Goal: Task Accomplishment & Management: Complete application form

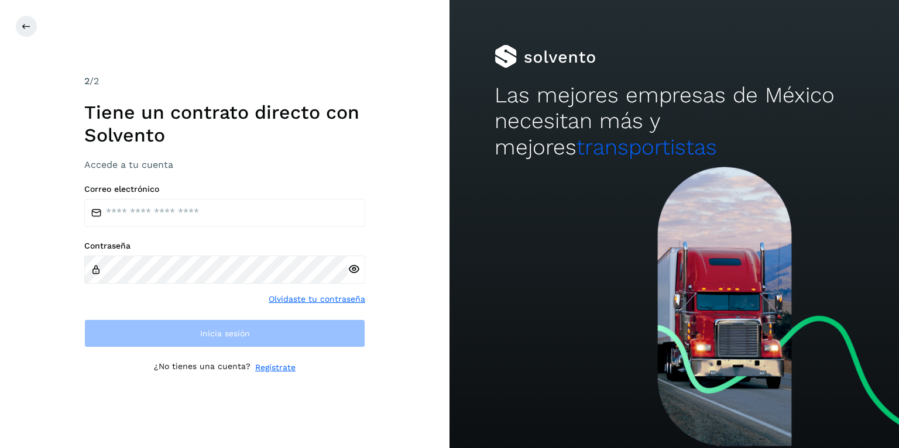
click at [149, 210] on input "email" at bounding box center [224, 213] width 281 height 28
type input "**********"
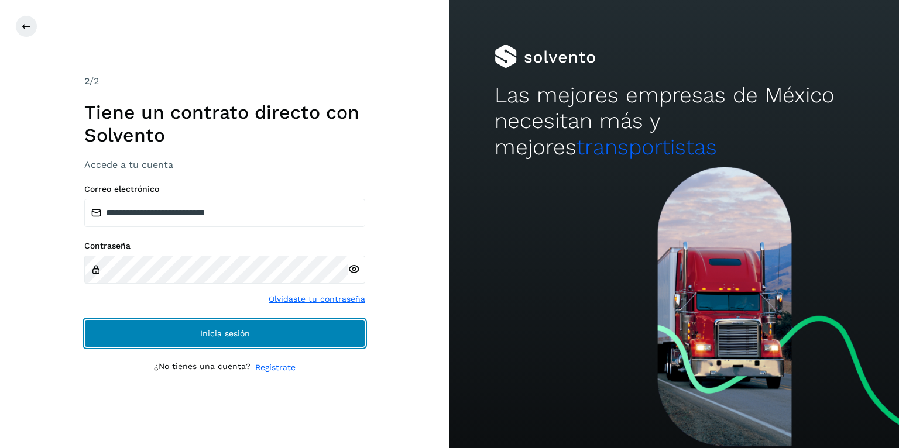
click at [247, 330] on span "Inicia sesión" at bounding box center [225, 334] width 50 height 8
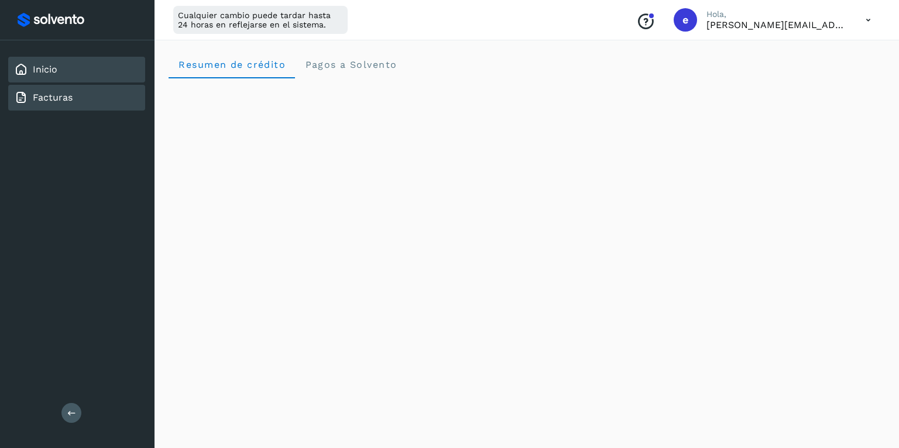
click at [75, 97] on div "Facturas" at bounding box center [76, 98] width 137 height 26
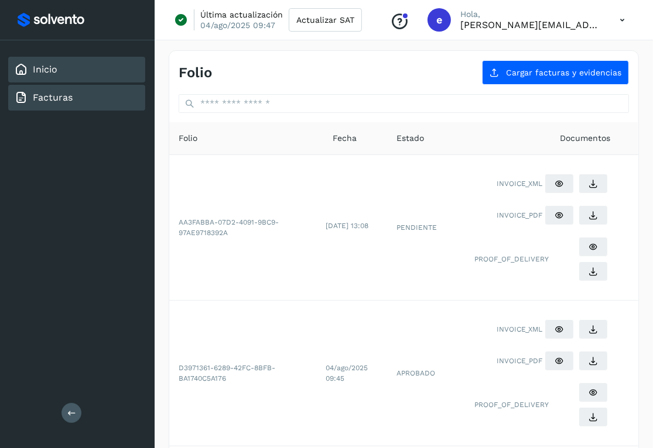
click at [44, 68] on link "Inicio" at bounding box center [45, 69] width 25 height 11
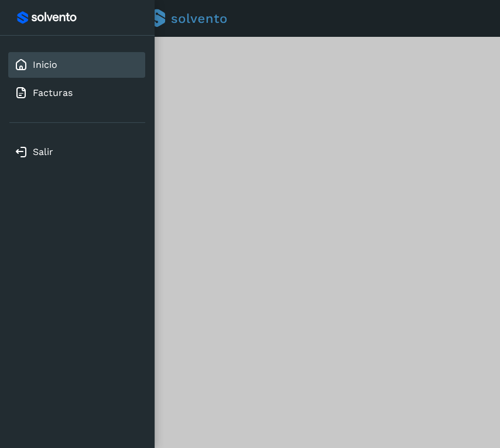
scroll to position [185, 0]
click at [35, 68] on link "Inicio" at bounding box center [45, 64] width 25 height 11
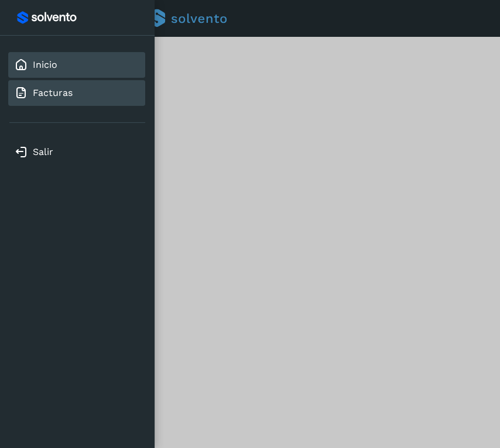
click at [66, 89] on link "Facturas" at bounding box center [53, 92] width 40 height 11
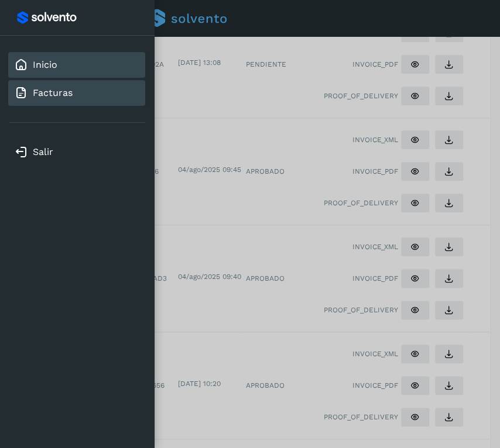
click at [77, 64] on div "Inicio" at bounding box center [76, 65] width 137 height 26
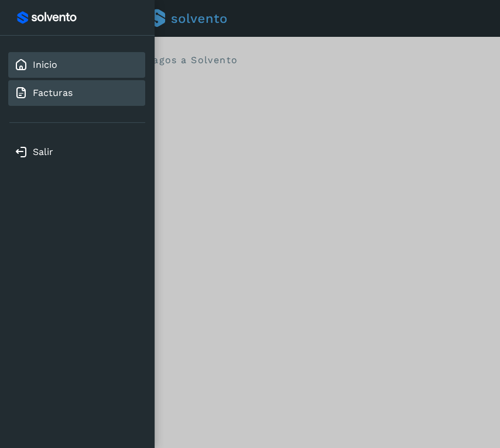
click at [75, 95] on div "Facturas" at bounding box center [76, 93] width 137 height 26
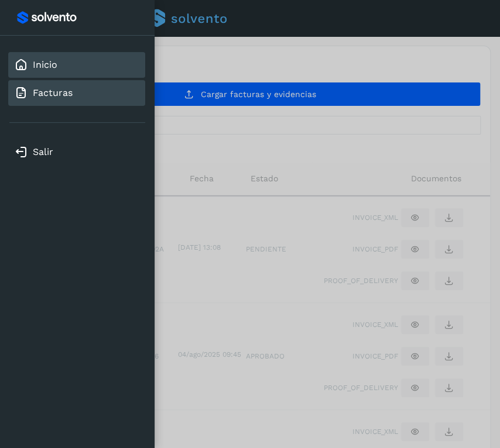
click at [74, 67] on div "Inicio" at bounding box center [76, 65] width 137 height 26
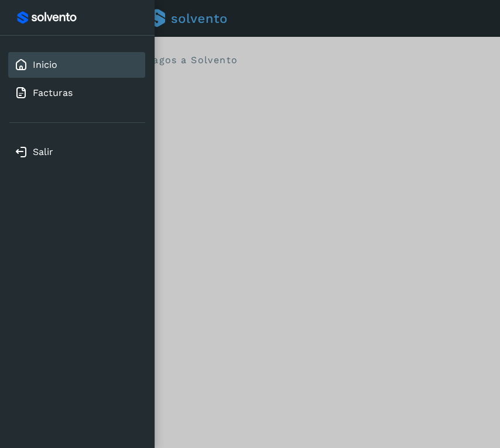
click at [63, 66] on div "Inicio" at bounding box center [76, 65] width 137 height 26
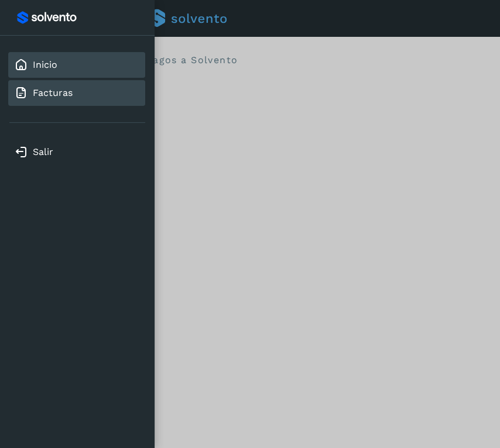
click at [66, 103] on div "Facturas" at bounding box center [76, 93] width 137 height 26
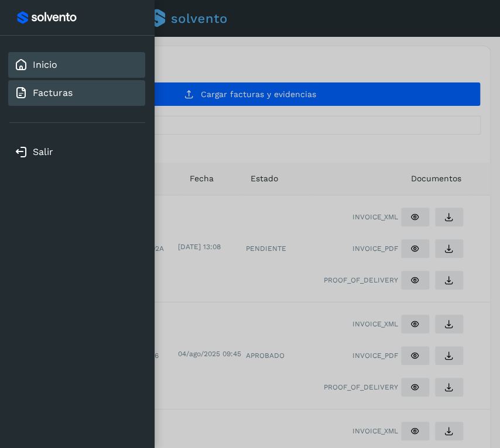
click at [63, 63] on div "Inicio" at bounding box center [76, 65] width 137 height 26
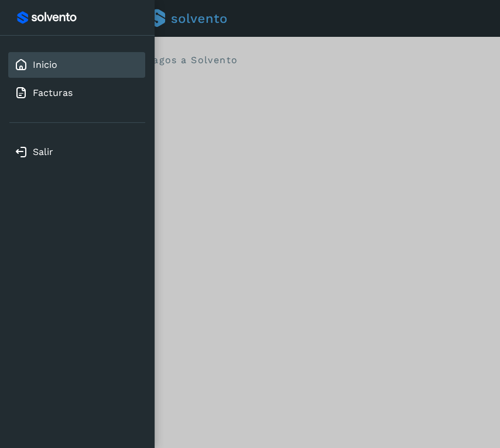
click at [277, 100] on div at bounding box center [250, 224] width 500 height 448
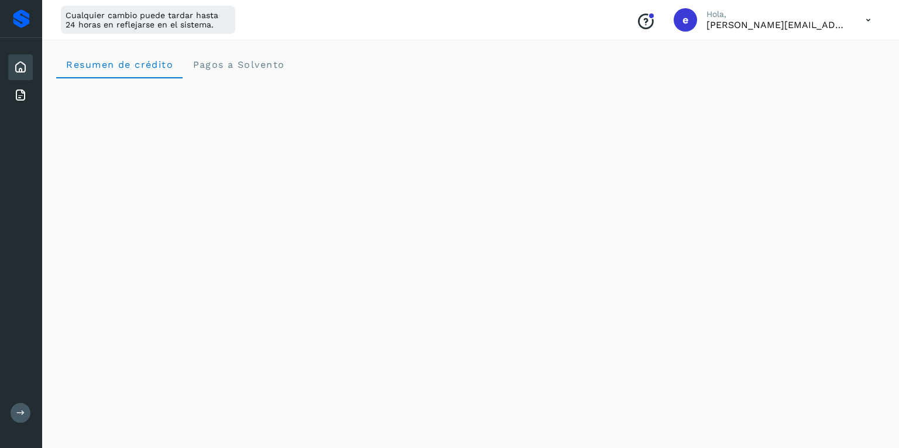
click at [866, 18] on icon at bounding box center [868, 20] width 24 height 24
click at [810, 81] on div "Cerrar sesión" at bounding box center [809, 75] width 139 height 22
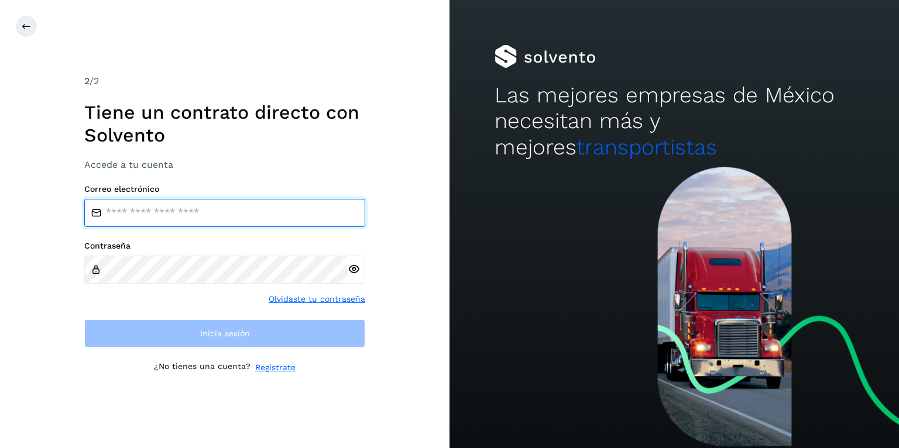
click at [193, 214] on input "email" at bounding box center [224, 213] width 281 height 28
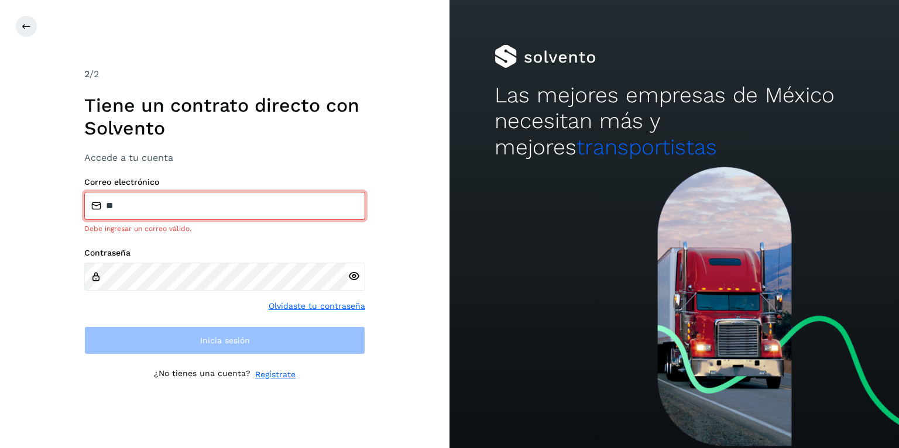
type input "**********"
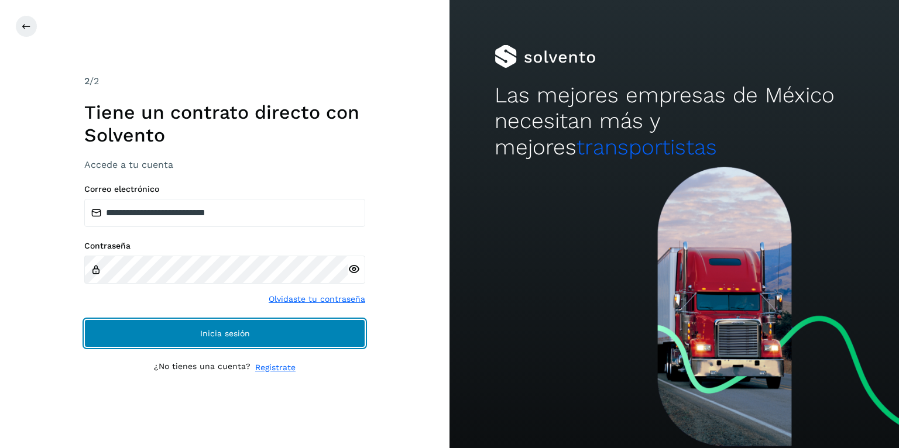
click at [261, 342] on button "Inicia sesión" at bounding box center [224, 334] width 281 height 28
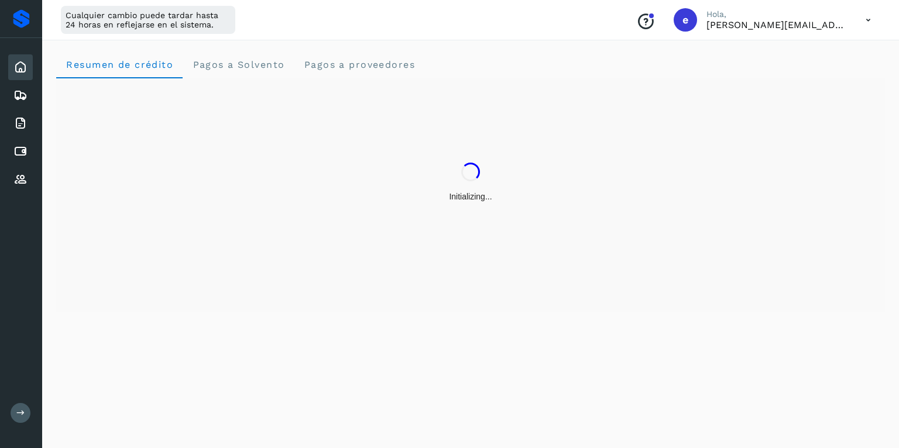
click at [18, 410] on icon at bounding box center [20, 413] width 9 height 9
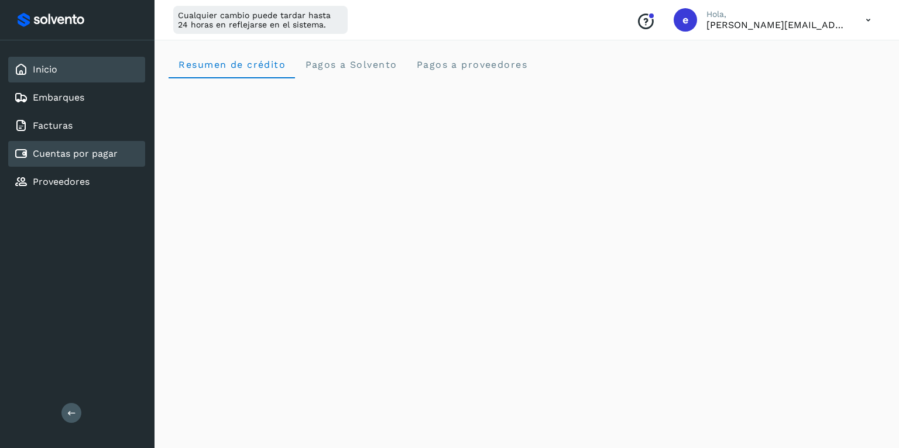
click at [78, 151] on link "Cuentas por pagar" at bounding box center [75, 153] width 85 height 11
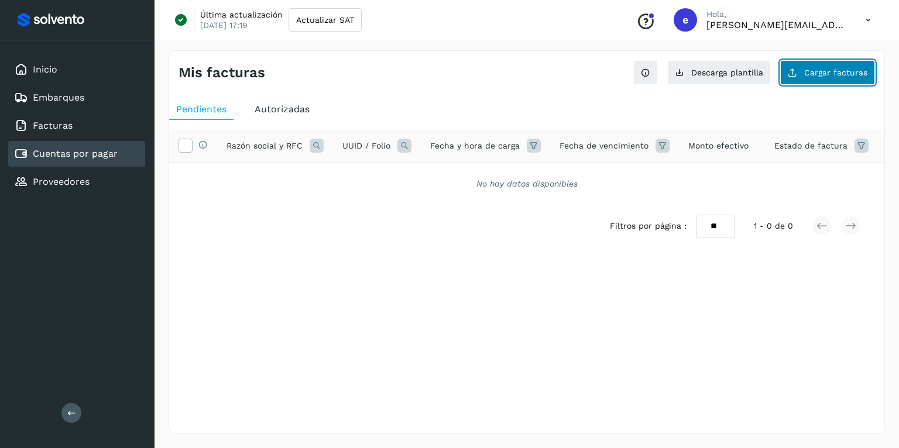
click at [818, 78] on button "Cargar facturas" at bounding box center [827, 72] width 95 height 25
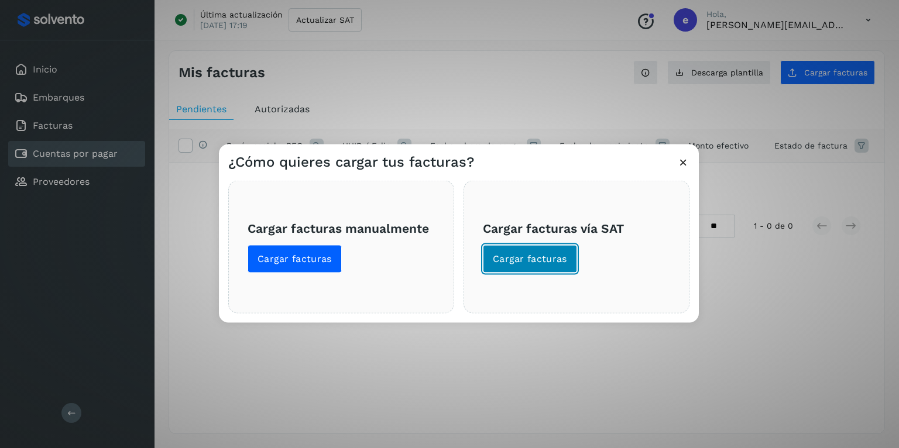
click at [527, 255] on span "Cargar facturas" at bounding box center [530, 259] width 74 height 13
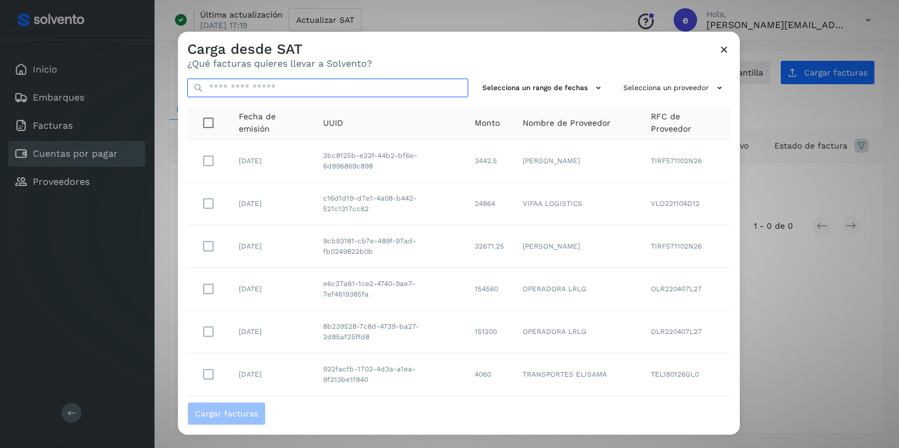
click at [271, 89] on input "text" at bounding box center [327, 87] width 281 height 19
type input "****"
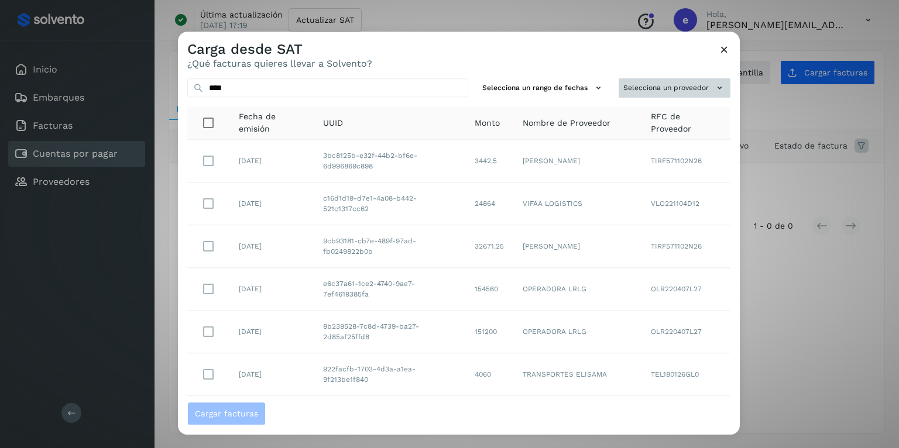
click at [699, 88] on button "Selecciona un proveedor" at bounding box center [675, 87] width 112 height 19
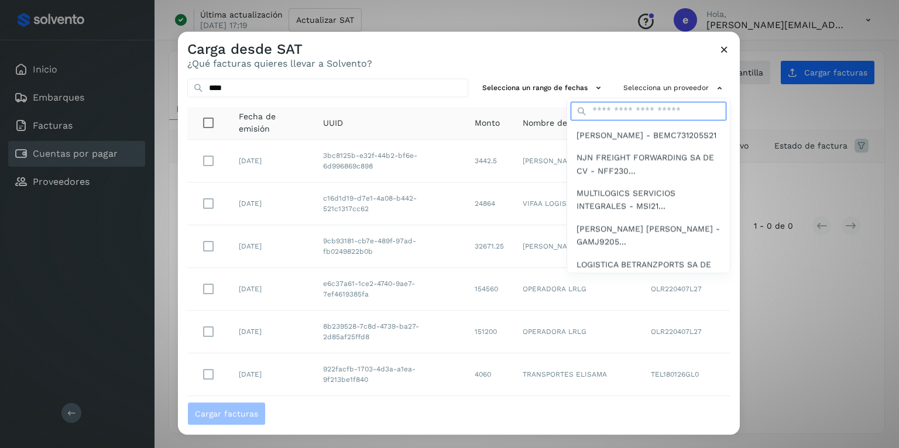
click at [643, 111] on input "text" at bounding box center [649, 111] width 156 height 19
type input "*"
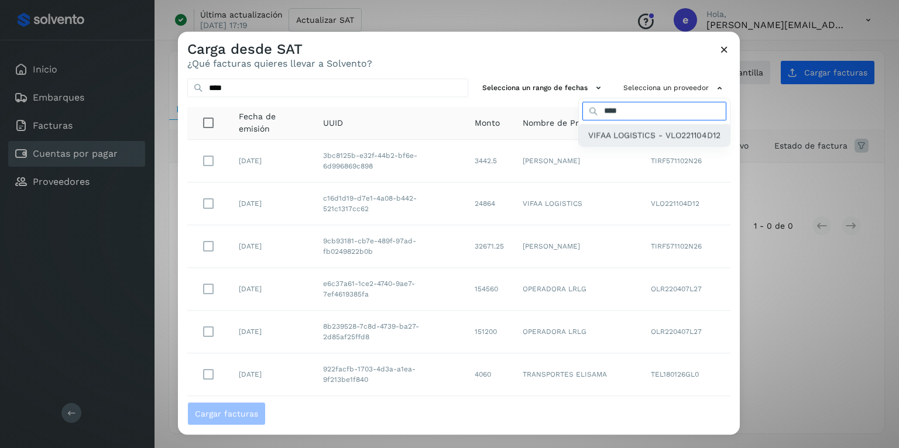
type input "****"
click at [637, 137] on span "VIFAA LOGISTICS - VLO221104D12" at bounding box center [654, 135] width 132 height 13
click at [634, 133] on span "VIFAA LOGISTICS - VLO221104D12" at bounding box center [642, 135] width 132 height 13
click at [633, 138] on span "VIFAA LOGISTICS - VLO221104D12" at bounding box center [642, 135] width 132 height 13
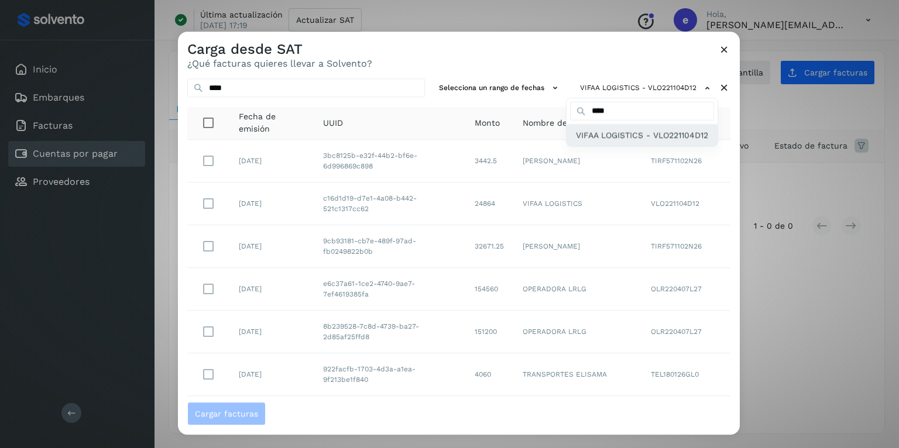
click at [633, 138] on span "VIFAA LOGISTICS - VLO221104D12" at bounding box center [642, 135] width 132 height 13
click at [626, 140] on span "VIFAA LOGISTICS - VLO221104D12" at bounding box center [642, 135] width 132 height 13
click at [624, 139] on span "VIFAA LOGISTICS - VLO221104D12" at bounding box center [642, 135] width 132 height 13
click at [229, 88] on div at bounding box center [627, 256] width 899 height 448
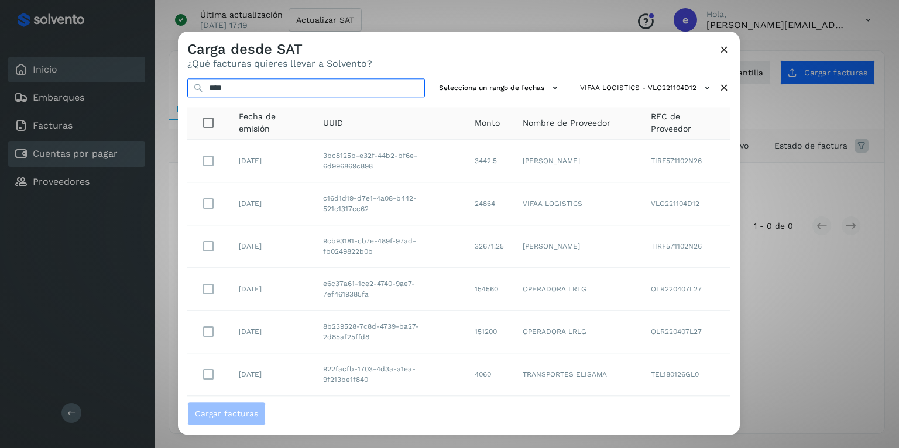
drag, startPoint x: 216, startPoint y: 83, endPoint x: 137, endPoint y: 76, distance: 79.4
click at [135, 76] on div "Carga desde SAT ¿Qué facturas quieres llevar a Solvento? **** Selecciona un ran…" at bounding box center [449, 224] width 899 height 448
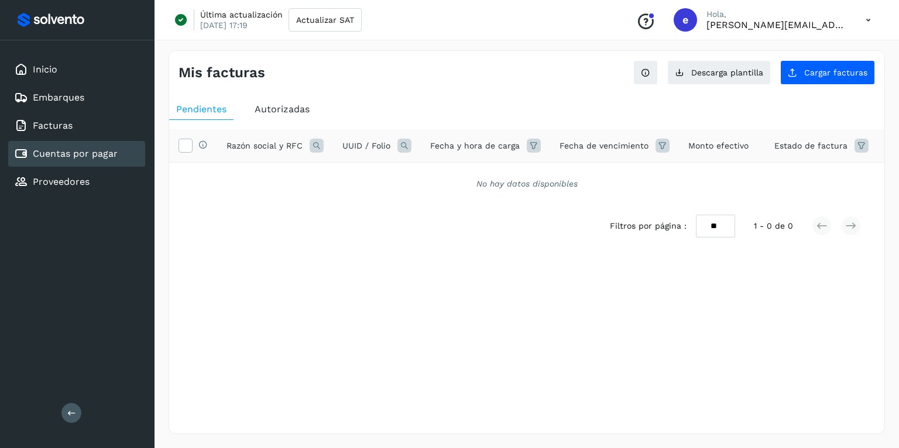
drag, startPoint x: 317, startPoint y: 125, endPoint x: 300, endPoint y: 121, distance: 17.9
click at [315, 125] on div "Selecciona todas las facturas disponibles para autorización Razón social y RFC …" at bounding box center [526, 202] width 715 height 165
click at [812, 78] on button "Cargar facturas" at bounding box center [827, 72] width 95 height 25
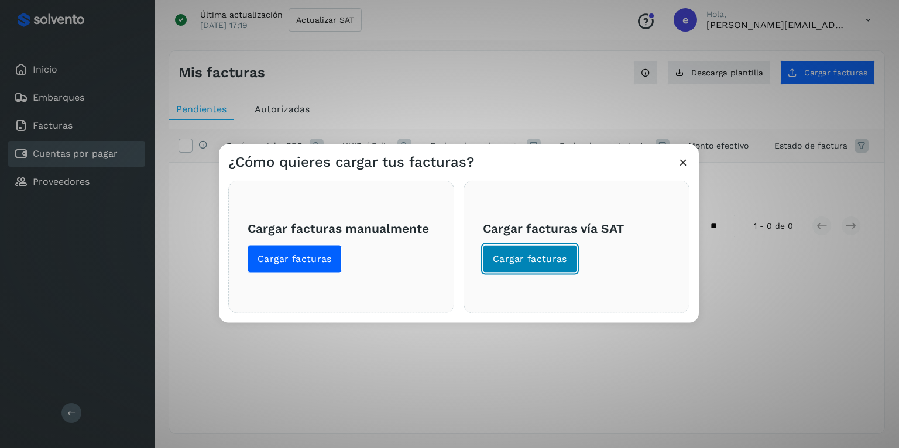
click at [504, 259] on span "Cargar facturas" at bounding box center [530, 259] width 74 height 13
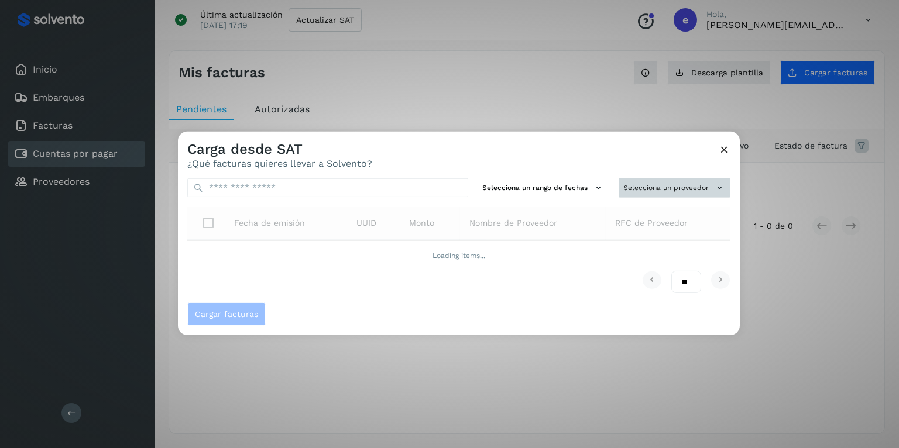
click at [693, 186] on button "Selecciona un proveedor" at bounding box center [675, 188] width 112 height 19
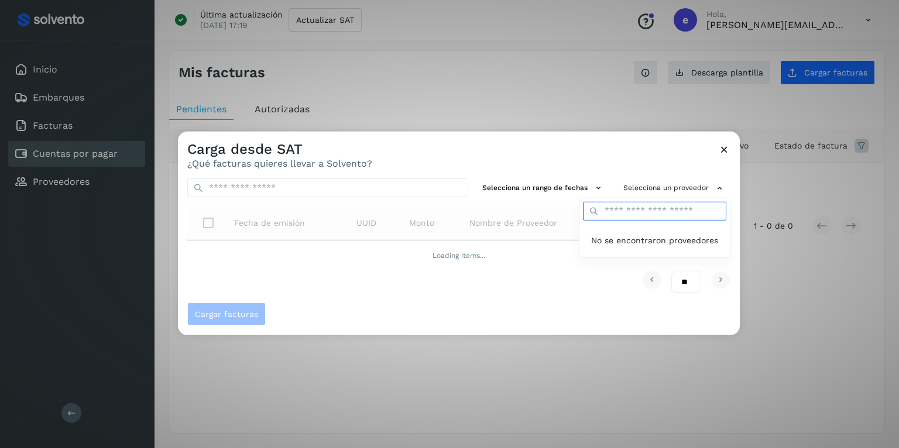
click at [633, 215] on input "text" at bounding box center [654, 211] width 143 height 19
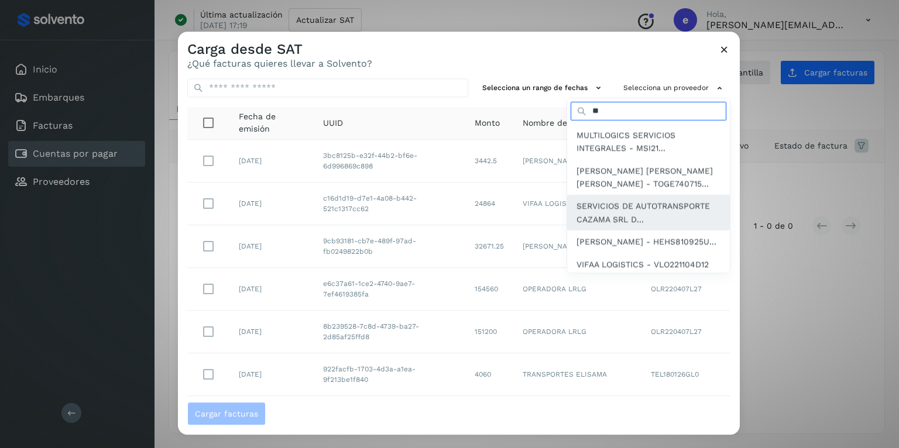
type input "****"
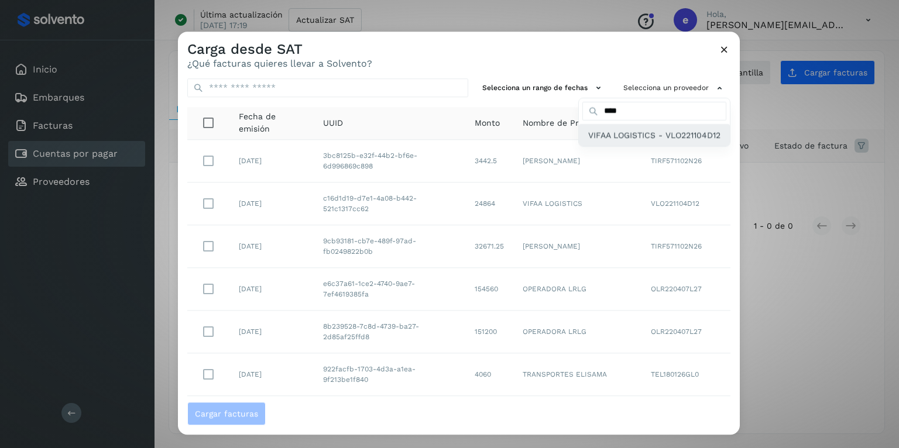
click at [630, 129] on span "VIFAA LOGISTICS - VLO221104D12" at bounding box center [654, 135] width 132 height 13
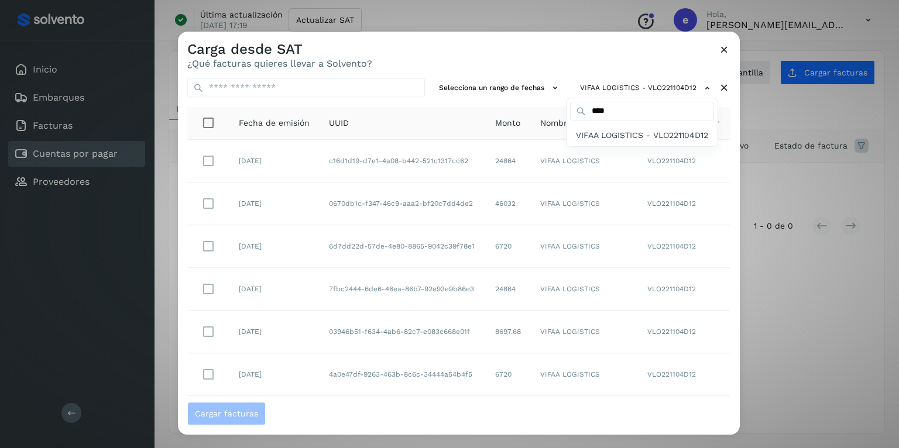
click at [386, 91] on div at bounding box center [627, 256] width 899 height 448
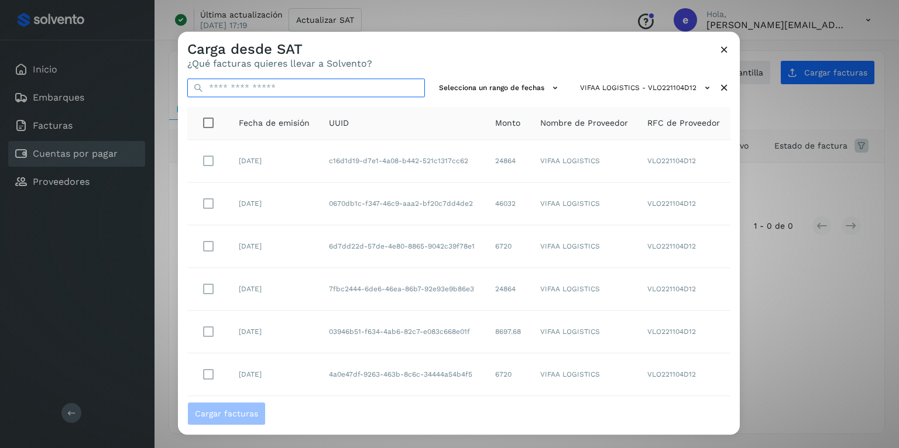
click at [388, 85] on input "text" at bounding box center [306, 87] width 238 height 19
paste input "**********"
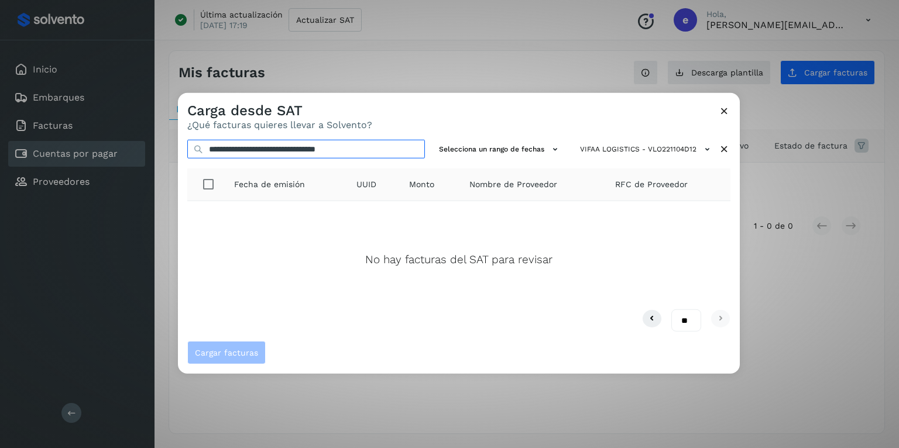
type input "**********"
drag, startPoint x: 180, startPoint y: 111, endPoint x: 84, endPoint y: 96, distance: 97.2
click at [84, 96] on div "**********" at bounding box center [449, 224] width 899 height 448
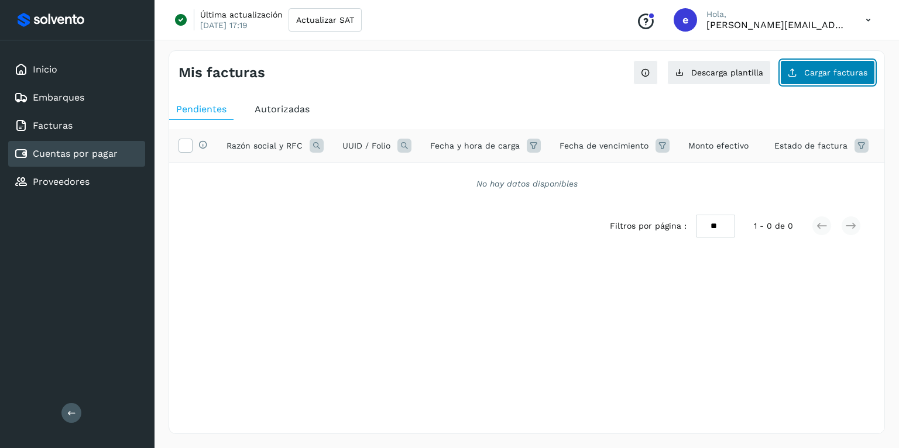
click at [811, 77] on button "Cargar facturas" at bounding box center [827, 72] width 95 height 25
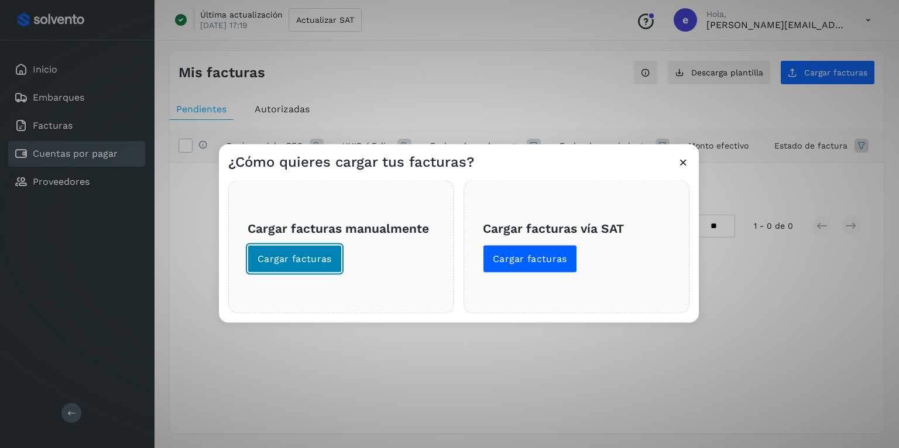
click at [296, 255] on span "Cargar facturas" at bounding box center [295, 259] width 74 height 13
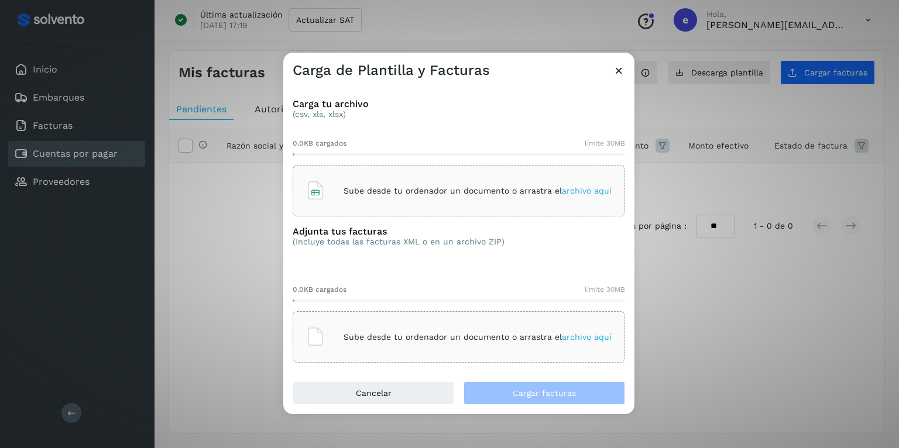
click at [349, 188] on p "Sube desde tu ordenador un documento o arrastra el archivo aquí" at bounding box center [478, 191] width 268 height 10
click at [376, 334] on p "Sube desde tu ordenador un documento o arrastra el archivo aquí" at bounding box center [478, 337] width 268 height 10
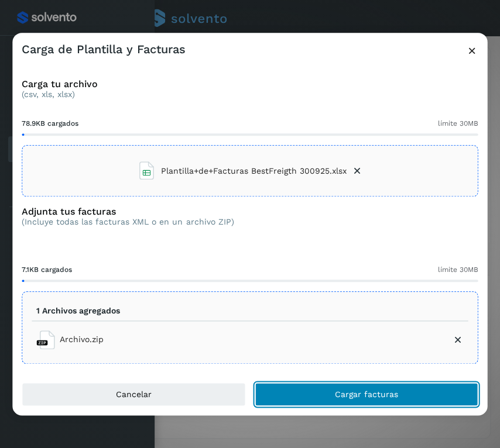
click at [439, 394] on button "Cargar facturas" at bounding box center [367, 394] width 224 height 23
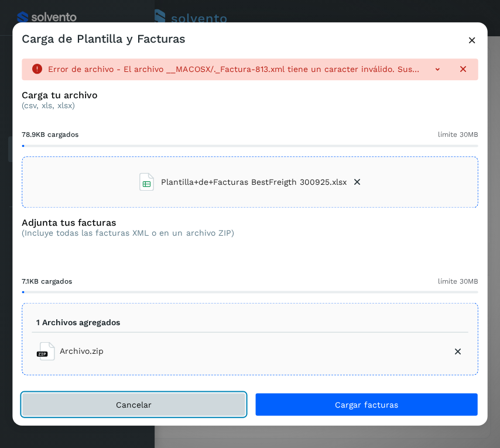
click at [155, 407] on button "Cancelar" at bounding box center [134, 404] width 224 height 23
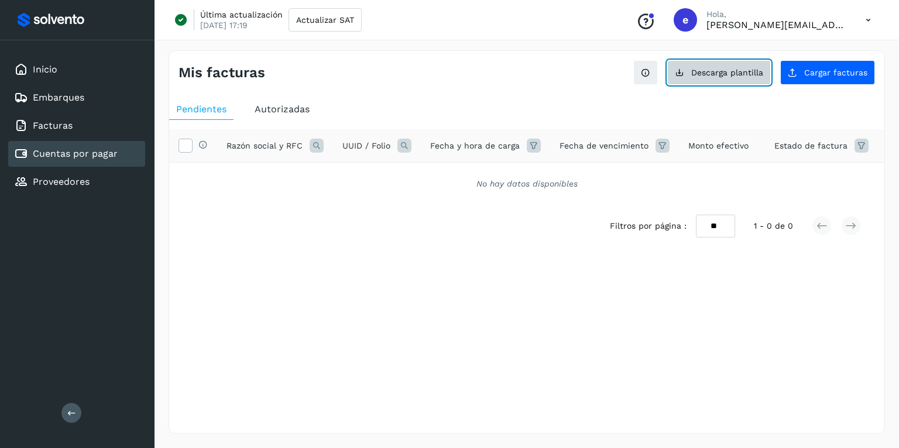
click at [705, 80] on button "Descarga plantilla" at bounding box center [719, 72] width 104 height 25
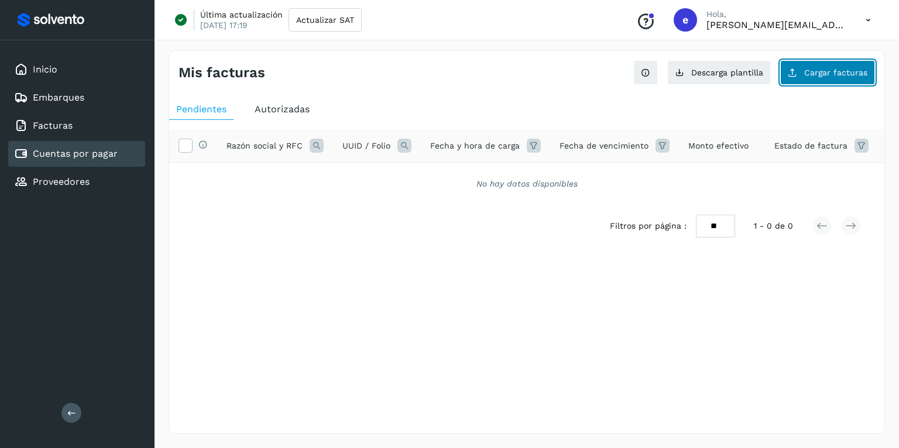
click at [813, 73] on span "Cargar facturas" at bounding box center [835, 72] width 63 height 8
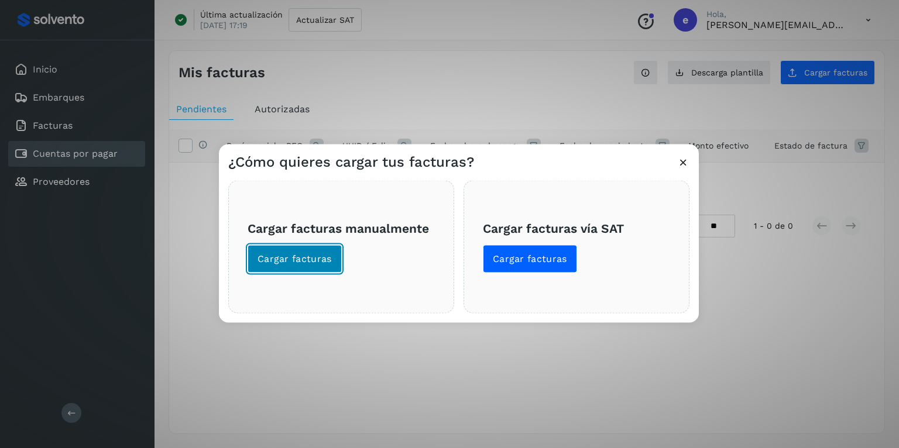
click at [327, 261] on span "Cargar facturas" at bounding box center [295, 259] width 74 height 13
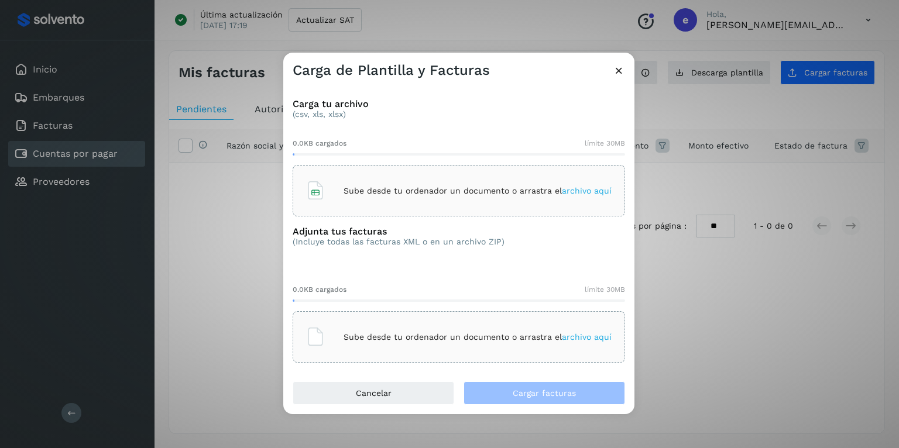
click at [352, 189] on p "Sube desde tu ordenador un documento o arrastra el archivo aquí" at bounding box center [478, 191] width 268 height 10
click at [402, 331] on div "Sube desde tu ordenador un documento o arrastra el archivo aquí" at bounding box center [459, 337] width 306 height 32
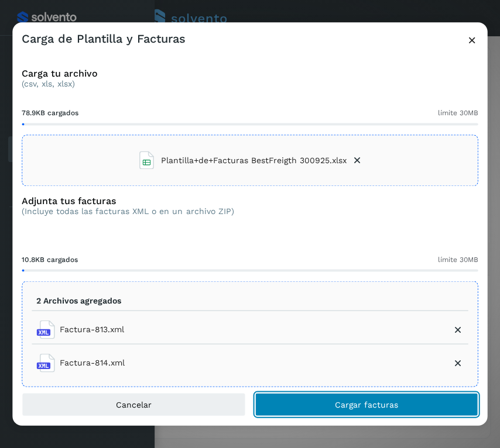
click at [382, 407] on span "Cargar facturas" at bounding box center [366, 405] width 63 height 8
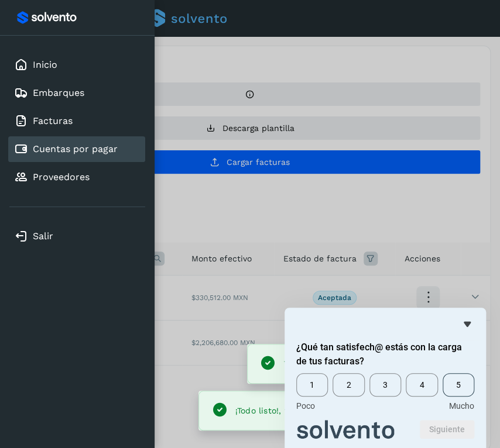
click at [452, 385] on span "5" at bounding box center [458, 384] width 32 height 23
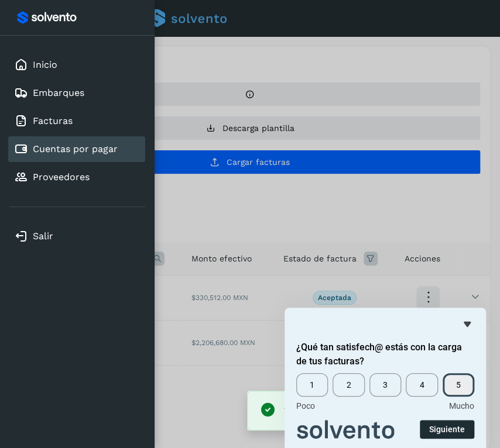
click at [458, 424] on button "Siguiente" at bounding box center [447, 429] width 54 height 19
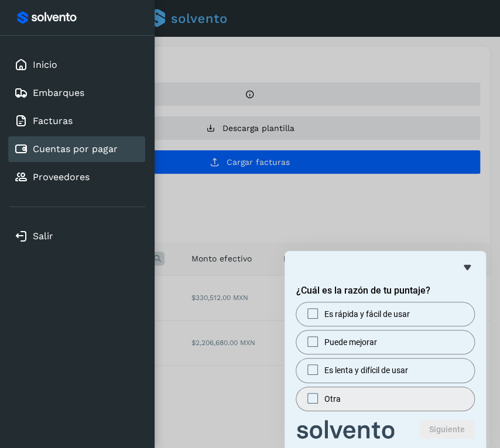
click at [316, 398] on span at bounding box center [312, 398] width 11 height 11
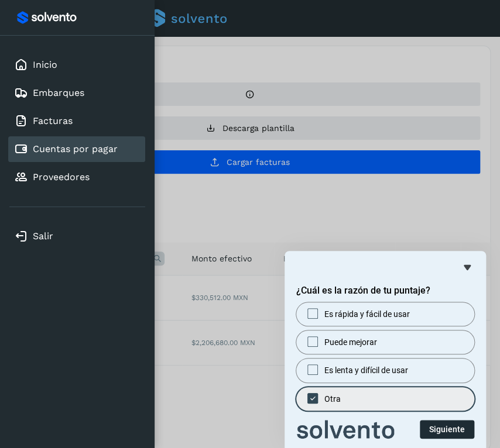
click at [438, 424] on button "Siguiente" at bounding box center [447, 429] width 54 height 19
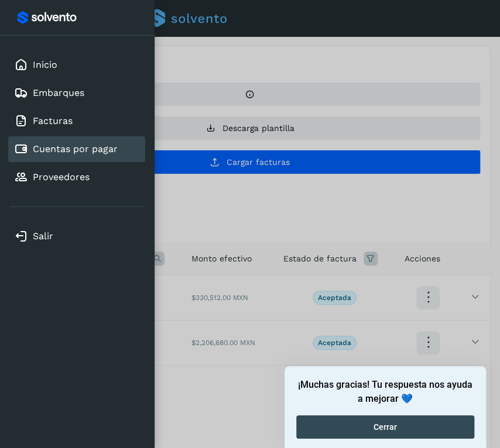
click at [398, 425] on button "Cerrar" at bounding box center [385, 427] width 178 height 23
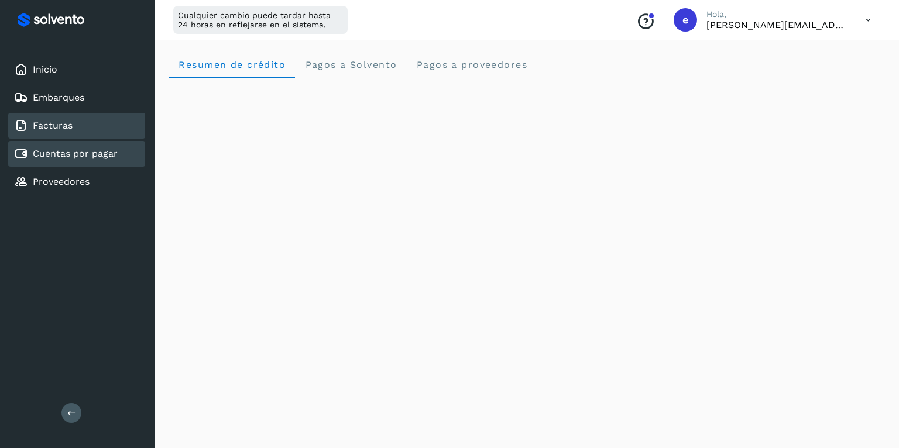
click at [62, 136] on div "Facturas" at bounding box center [76, 126] width 137 height 26
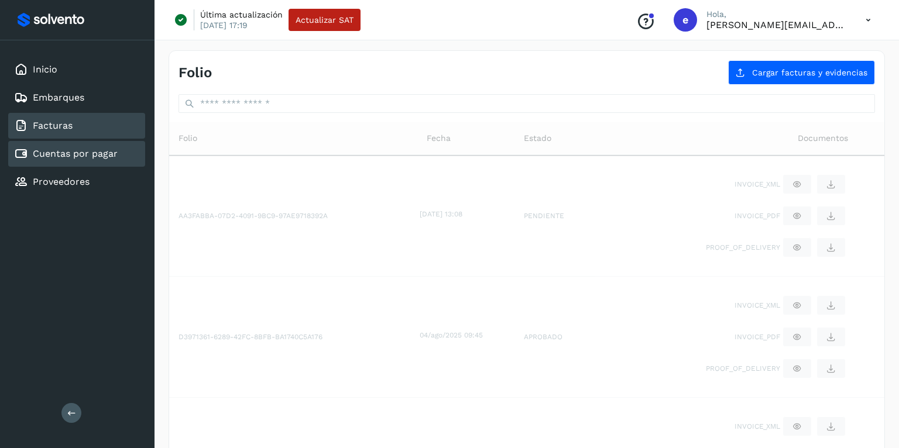
click at [63, 148] on link "Cuentas por pagar" at bounding box center [75, 153] width 85 height 11
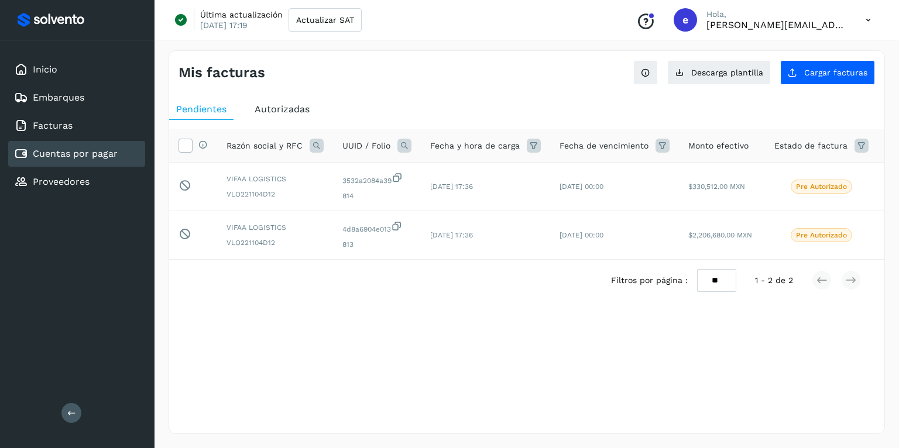
click at [865, 23] on icon at bounding box center [868, 20] width 24 height 24
click at [868, 19] on div at bounding box center [449, 224] width 899 height 448
click at [863, 20] on icon at bounding box center [868, 20] width 24 height 24
click at [823, 77] on div "Cerrar sesión" at bounding box center [809, 75] width 139 height 22
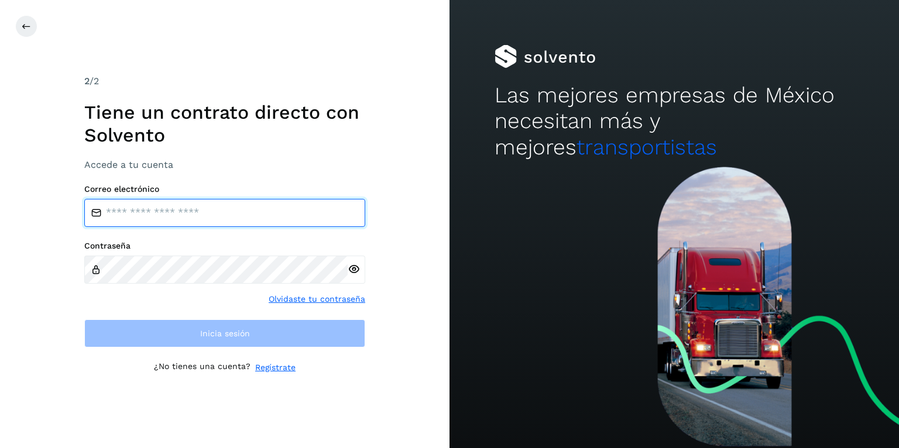
click at [224, 205] on input "email" at bounding box center [224, 213] width 281 height 28
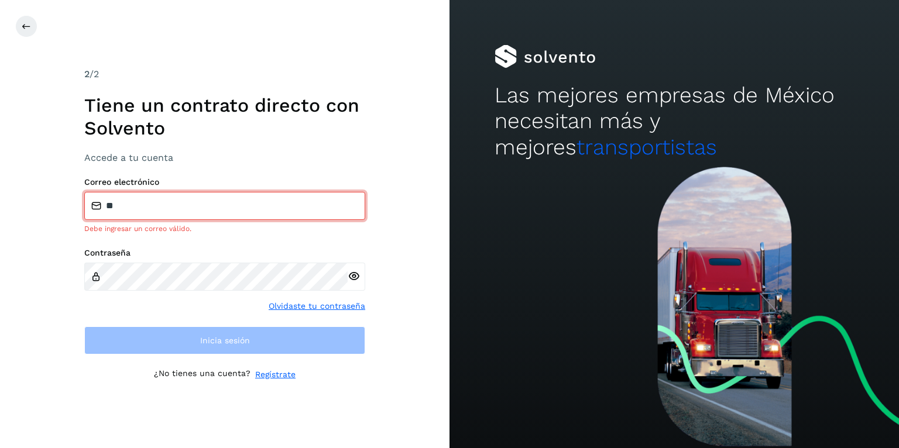
type input "**********"
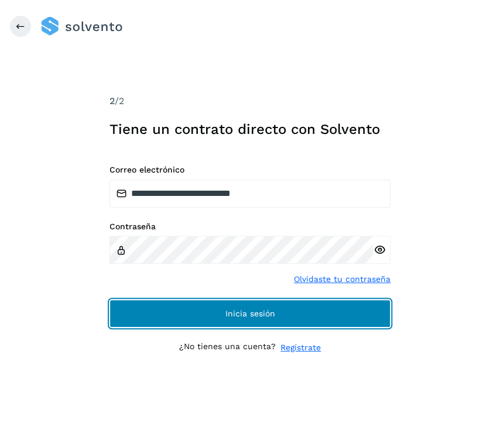
click at [255, 310] on span "Inicia sesión" at bounding box center [250, 314] width 50 height 8
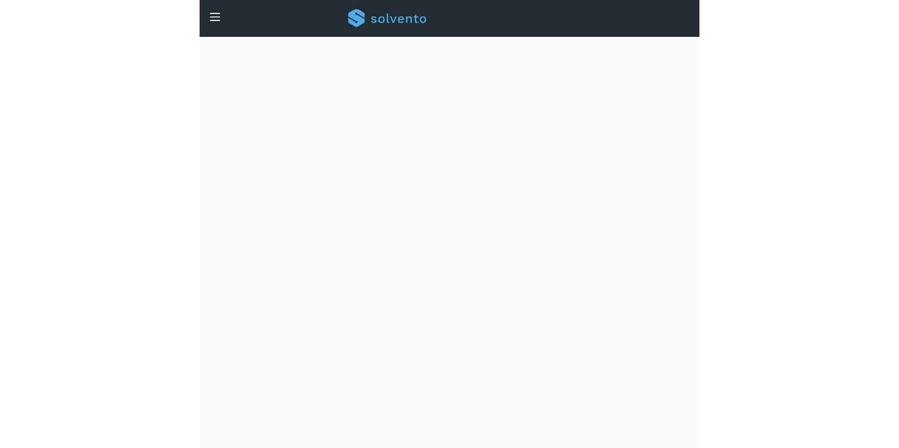
scroll to position [92, 0]
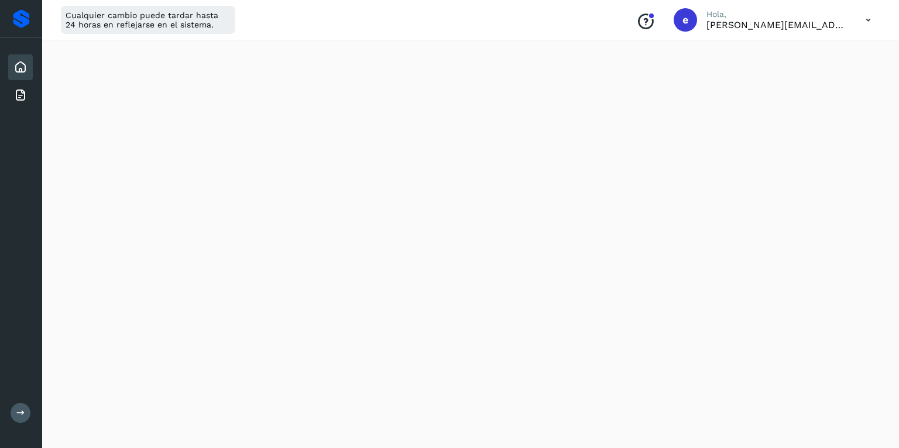
click at [28, 410] on button at bounding box center [21, 413] width 20 height 20
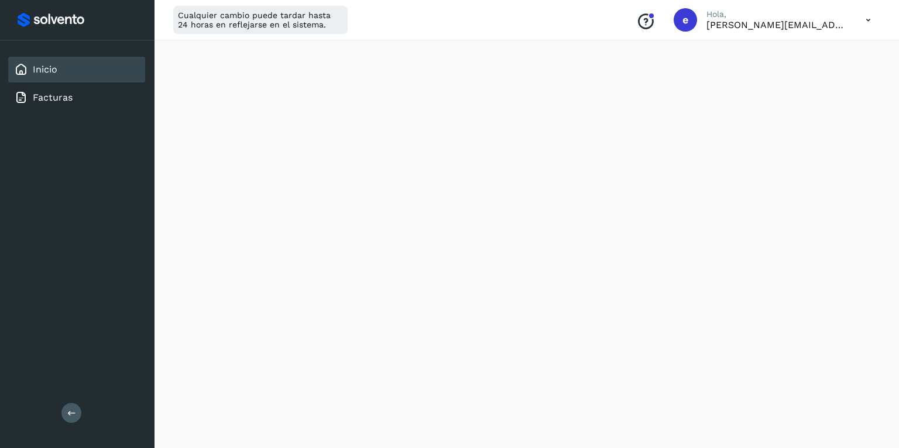
click at [867, 20] on icon at bounding box center [868, 20] width 24 height 24
drag, startPoint x: 818, startPoint y: 71, endPoint x: 303, endPoint y: 301, distance: 564.6
click at [817, 72] on div "Cerrar sesión" at bounding box center [809, 75] width 139 height 22
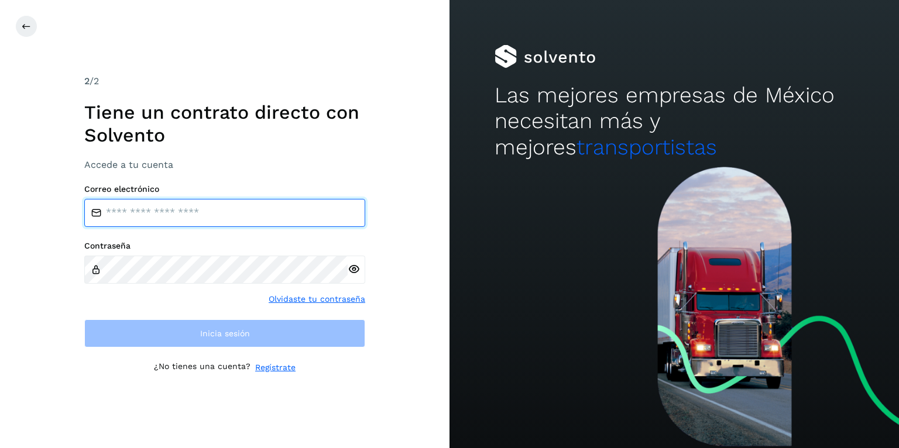
click at [175, 208] on input "email" at bounding box center [224, 213] width 281 height 28
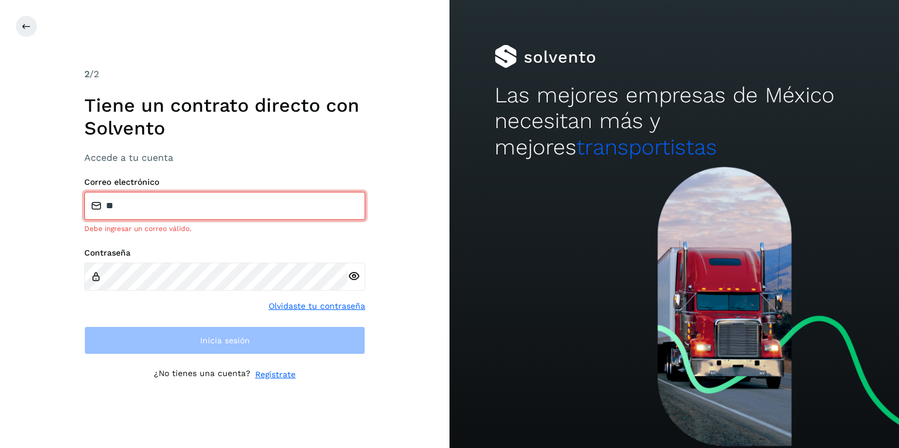
type input "**********"
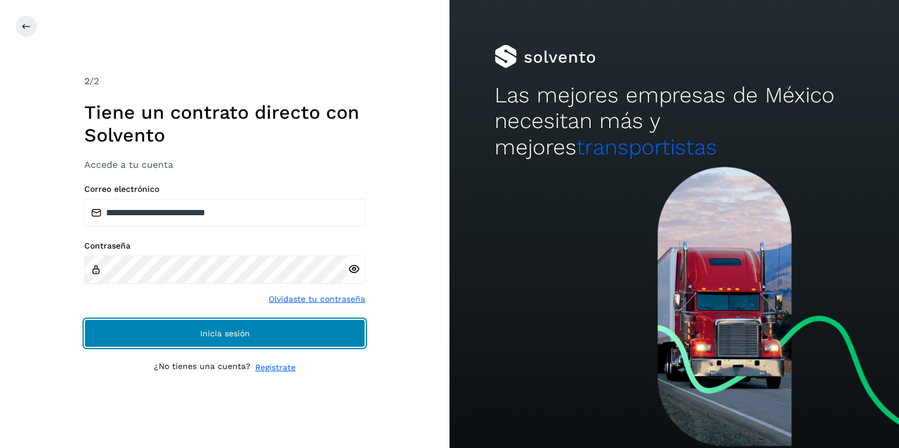
click at [216, 326] on button "Inicia sesión" at bounding box center [224, 334] width 281 height 28
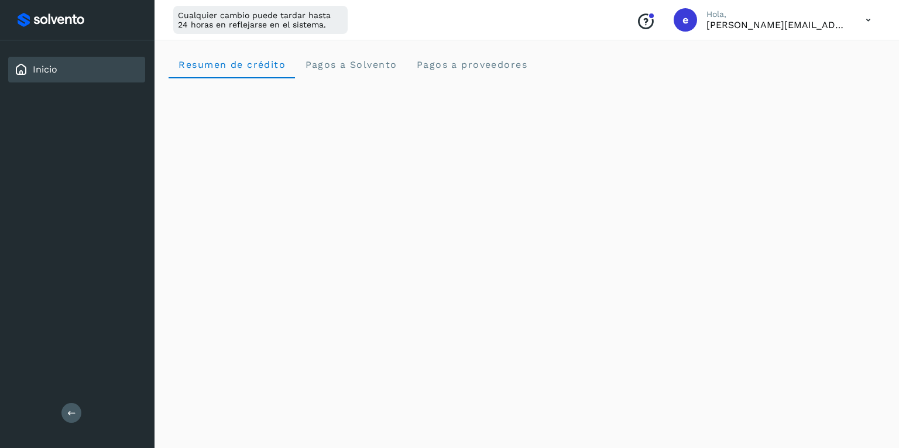
click at [870, 20] on icon at bounding box center [868, 20] width 24 height 24
click at [815, 48] on div "Documentación" at bounding box center [809, 53] width 139 height 22
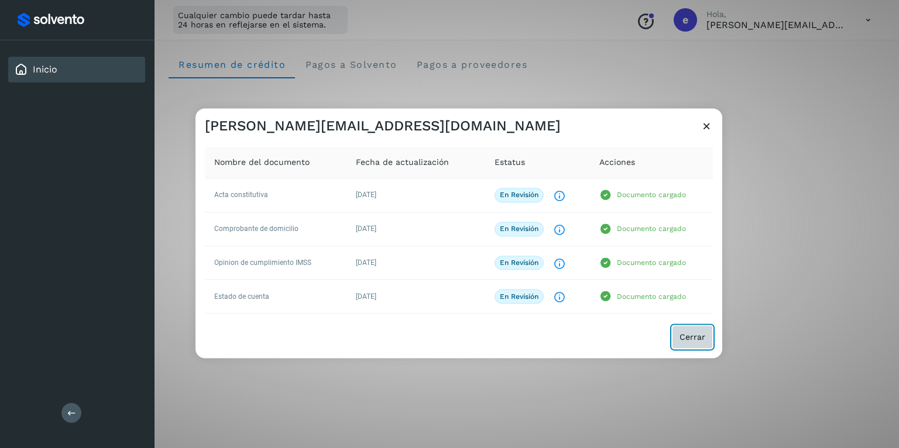
click at [691, 338] on span "Cerrar" at bounding box center [693, 338] width 26 height 8
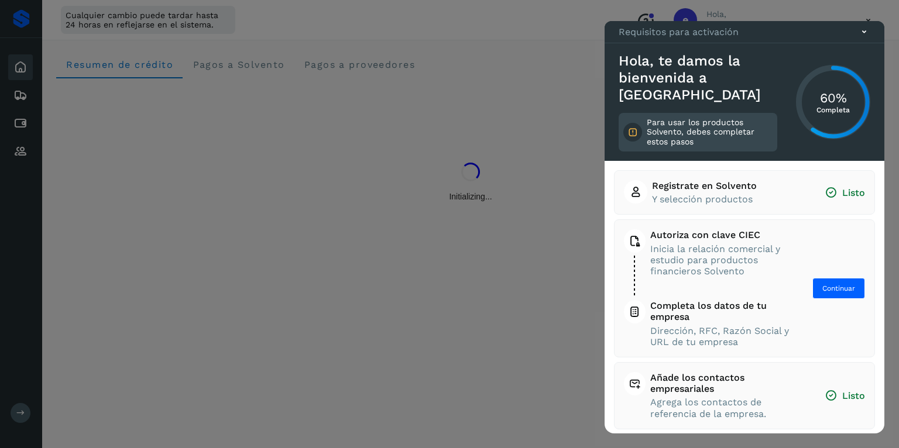
scroll to position [76, 0]
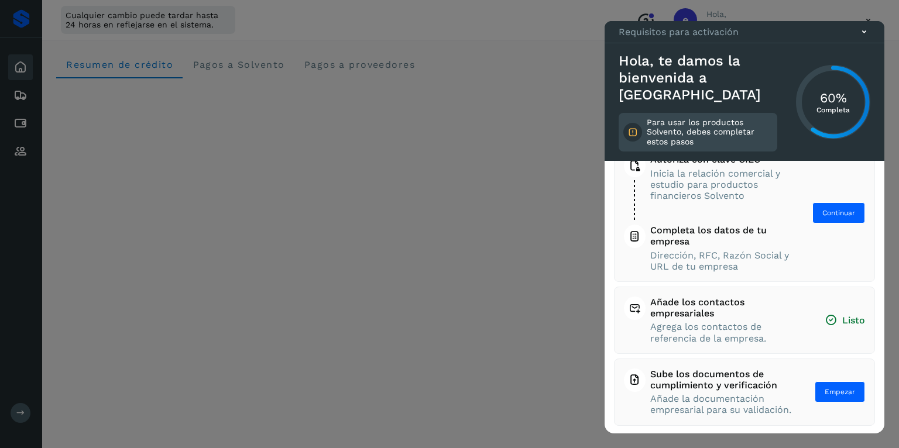
click at [859, 38] on icon at bounding box center [864, 32] width 12 height 12
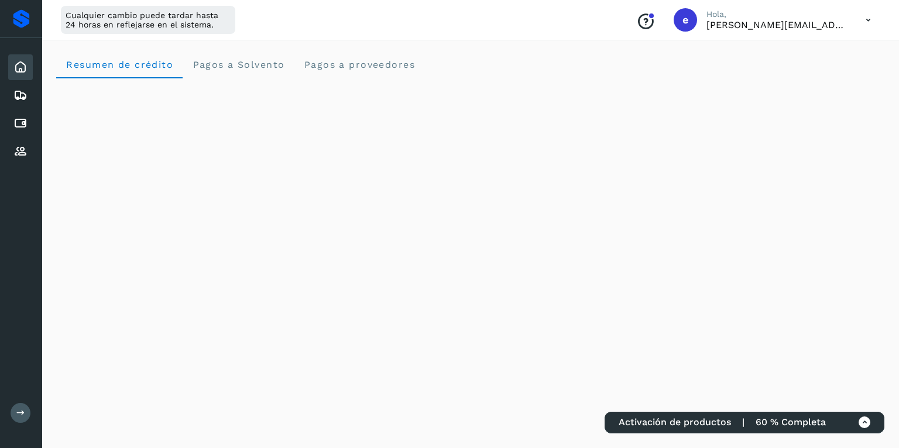
click at [867, 422] on icon at bounding box center [865, 423] width 12 height 12
